Goal: Task Accomplishment & Management: Use online tool/utility

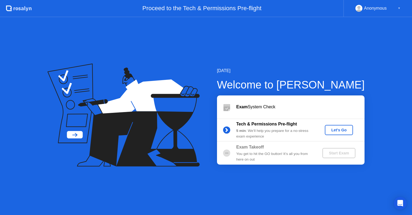
click at [241, 157] on div "You get to hit the GO button! It’s all you from here on out" at bounding box center [275, 156] width 77 height 11
click at [250, 106] on div "Exam System Check" at bounding box center [301, 107] width 128 height 6
click at [361, 73] on div "[DATE]" at bounding box center [291, 71] width 148 height 6
click at [338, 129] on div "Let's Go" at bounding box center [339, 130] width 24 height 4
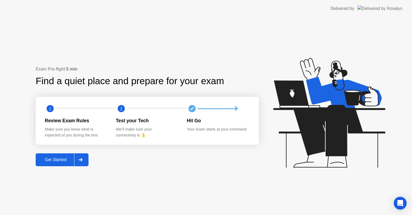
click at [63, 164] on button "Get Started" at bounding box center [62, 160] width 53 height 13
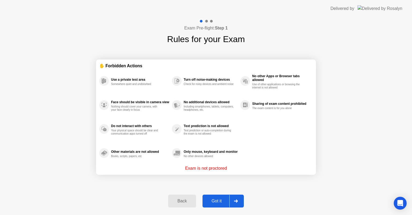
click at [219, 204] on div "Got it" at bounding box center [216, 201] width 25 height 5
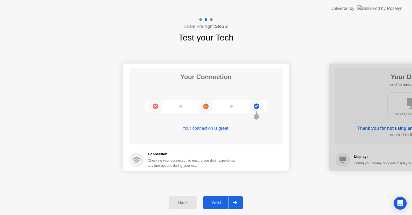
click at [218, 201] on div "Next" at bounding box center [217, 203] width 24 height 5
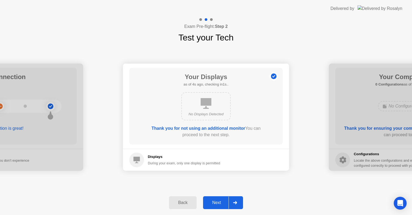
click at [213, 203] on div "Next" at bounding box center [217, 203] width 24 height 5
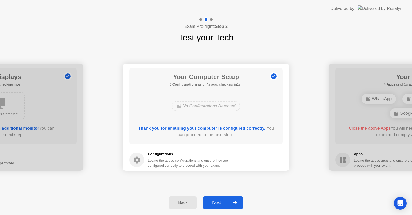
click at [219, 204] on div "Next" at bounding box center [217, 203] width 24 height 5
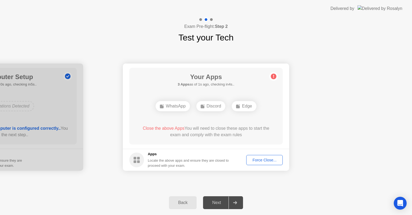
click at [176, 109] on div "WhatsApp" at bounding box center [173, 106] width 34 height 10
click at [269, 160] on div "Force Close..." at bounding box center [264, 160] width 33 height 4
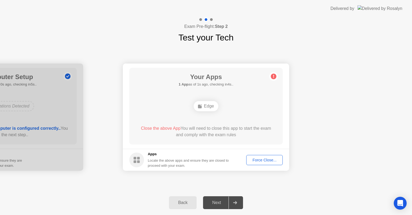
click at [272, 160] on div "Force Close..." at bounding box center [264, 160] width 33 height 4
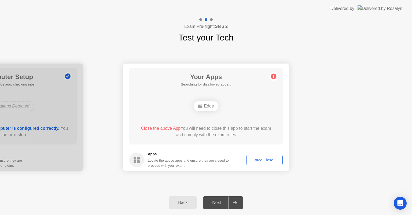
click at [270, 160] on div "Force Close..." at bounding box center [264, 160] width 33 height 4
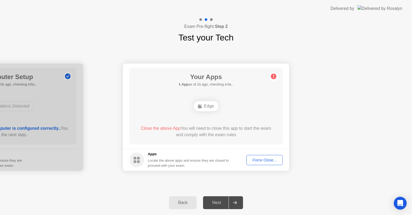
click at [276, 158] on div "Force Close..." at bounding box center [264, 160] width 33 height 4
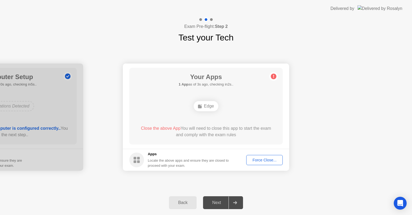
click at [258, 162] on div "Force Close..." at bounding box center [264, 160] width 33 height 4
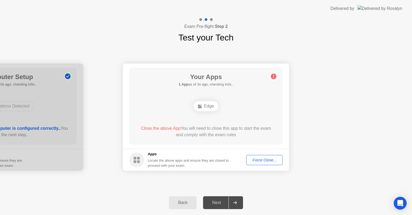
click at [274, 77] on icon at bounding box center [274, 76] width 1 height 3
click at [257, 162] on div "Force Close..." at bounding box center [264, 160] width 33 height 4
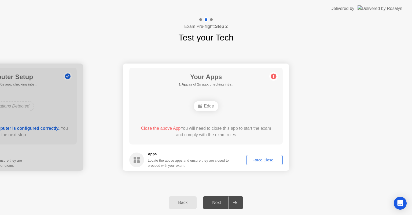
drag, startPoint x: 316, startPoint y: 187, endPoint x: 273, endPoint y: 175, distance: 44.0
click at [316, 187] on div "Your Connection Your connection is great! Connection Checking your connection t…" at bounding box center [206, 117] width 412 height 147
click at [263, 158] on div "Force Close..." at bounding box center [264, 160] width 33 height 4
